Goal: Navigation & Orientation: Understand site structure

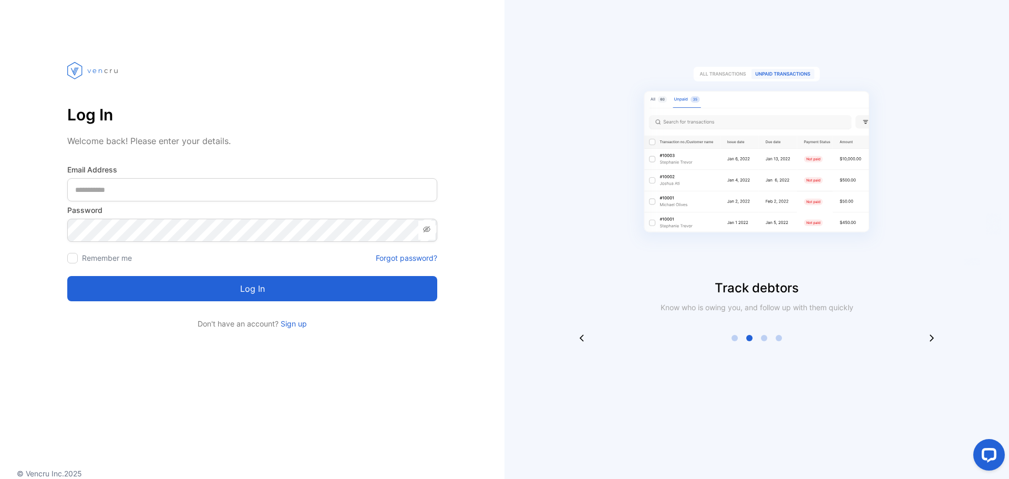
click at [932, 334] on icon at bounding box center [931, 338] width 8 height 8
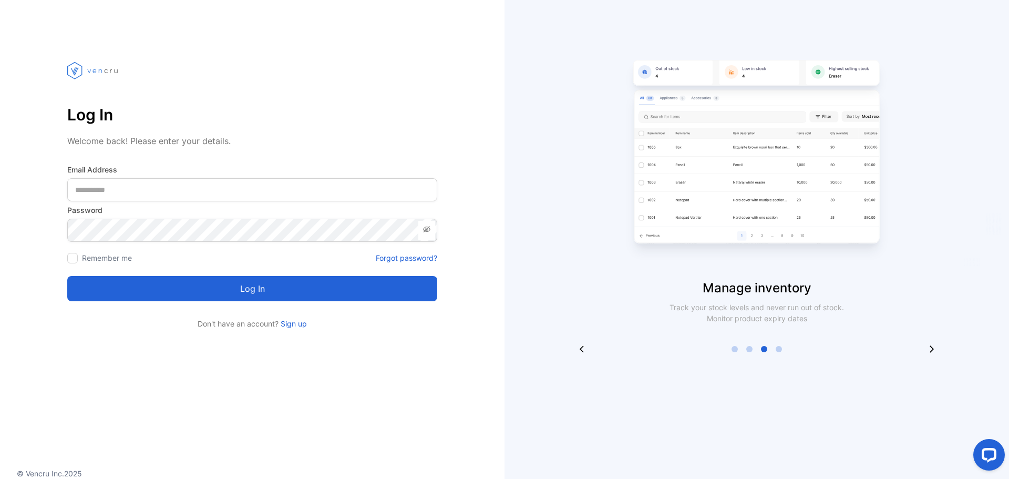
click at [932, 334] on div "Manage inventory Track your stock levels and never run out of stock. Monitor pr…" at bounding box center [756, 197] width 504 height 311
click at [931, 346] on icon at bounding box center [932, 348] width 4 height 7
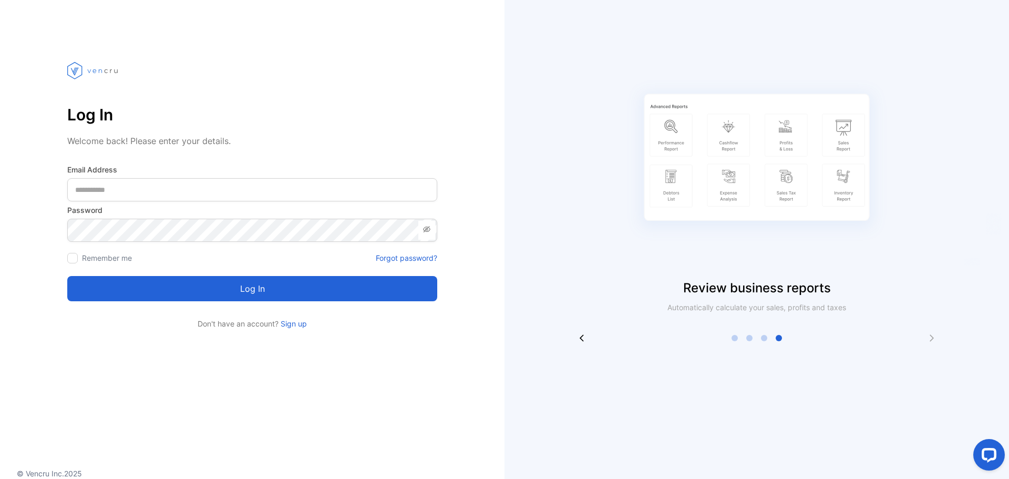
click at [931, 343] on div "Review business reports Automatically calculate your sales, profits and taxes" at bounding box center [756, 239] width 504 height 479
click at [931, 339] on icon at bounding box center [931, 338] width 8 height 8
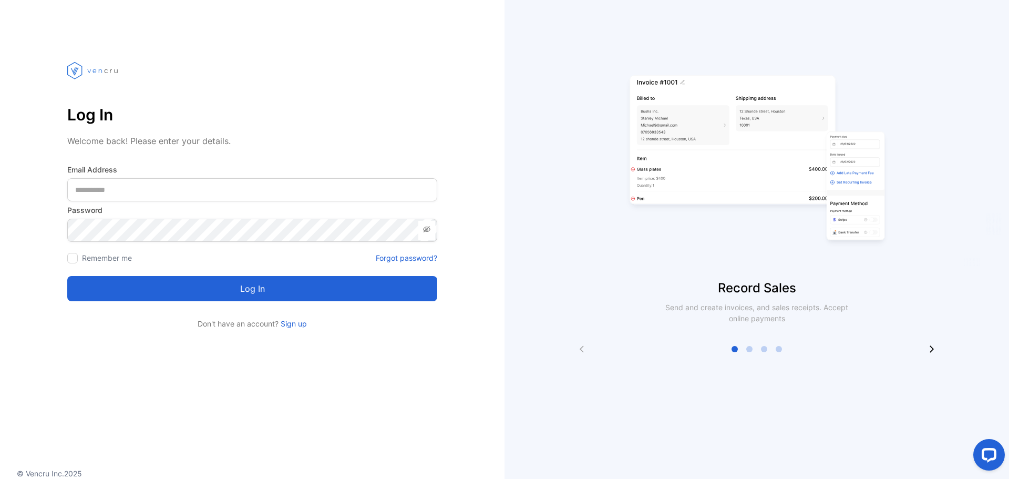
click at [578, 344] on div "Record Sales Send and create invoices, and sales receipts. Accept online paymen…" at bounding box center [756, 197] width 504 height 311
click at [583, 350] on icon at bounding box center [581, 349] width 8 height 8
click at [927, 345] on div at bounding box center [756, 349] width 504 height 8
click at [933, 348] on icon at bounding box center [932, 348] width 4 height 7
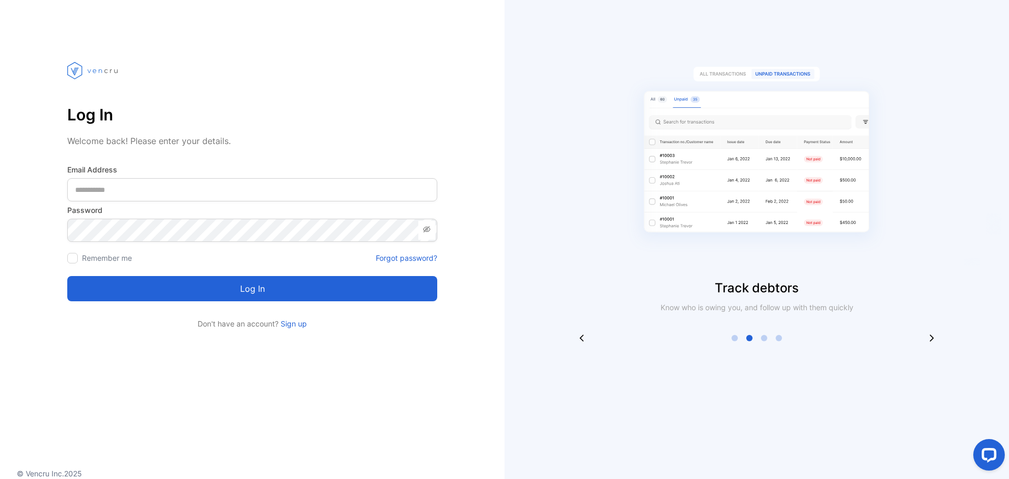
click at [933, 342] on div "Track debtors Know who is owing you, and follow up with them quickly" at bounding box center [756, 239] width 504 height 479
click at [930, 333] on div "Track debtors Know who is owing you, and follow up with them quickly" at bounding box center [756, 192] width 504 height 300
click at [933, 342] on div "Track debtors Know who is owing you, and follow up with them quickly" at bounding box center [756, 239] width 504 height 479
click at [932, 338] on icon at bounding box center [931, 338] width 8 height 8
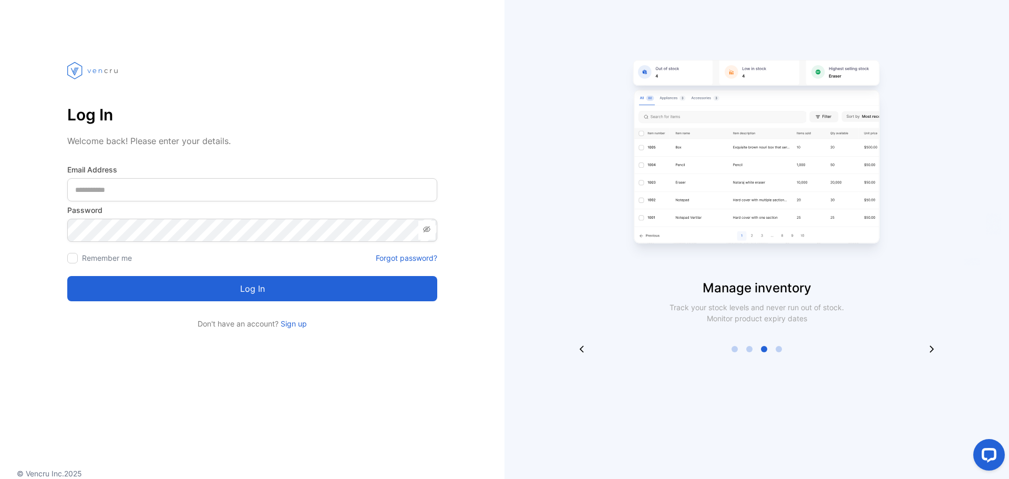
click at [580, 349] on icon at bounding box center [582, 348] width 4 height 7
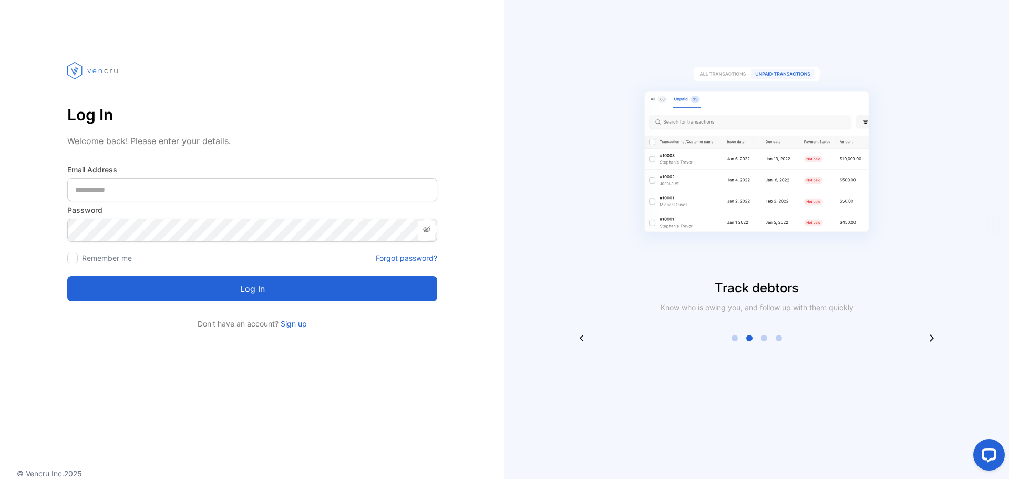
click at [580, 339] on icon at bounding box center [581, 338] width 8 height 8
